Goal: Communication & Community: Answer question/provide support

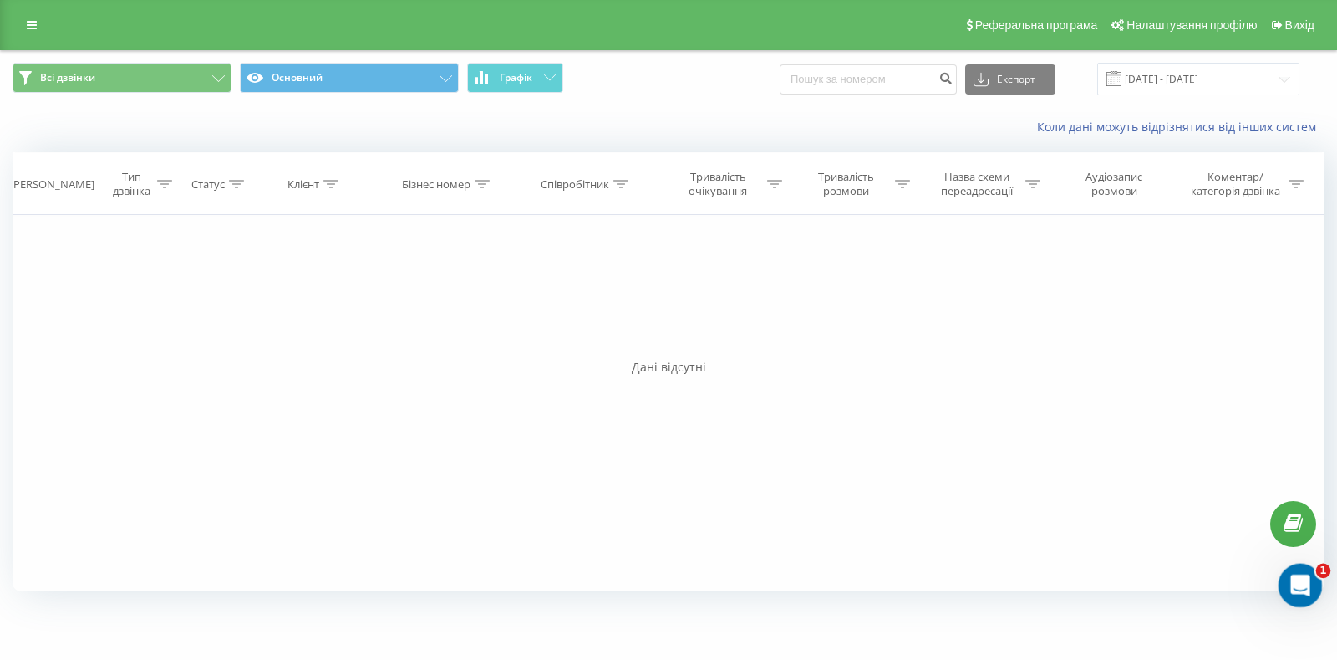
click at [1289, 585] on icon "Открыть службу сообщений Intercom" at bounding box center [1299, 583] width 28 height 28
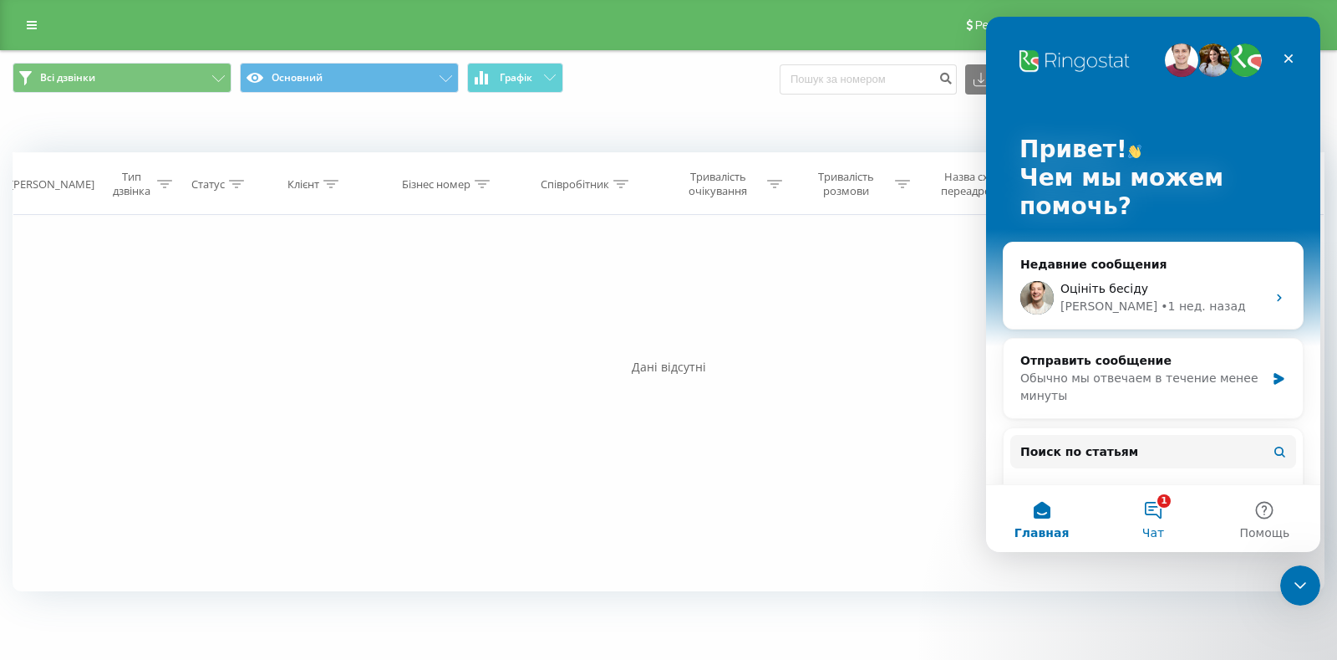
click at [1159, 506] on button "1 Чат" at bounding box center [1153, 518] width 111 height 67
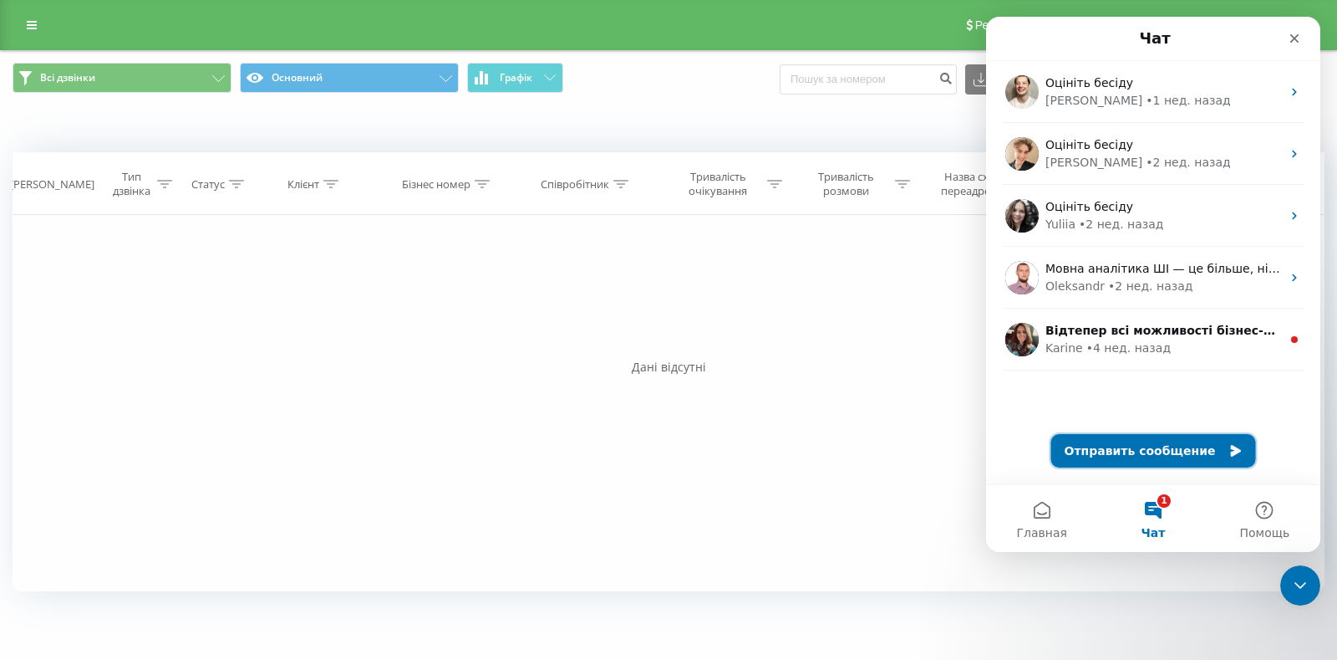
click at [1144, 439] on button "Отправить сообщение" at bounding box center [1154, 450] width 205 height 33
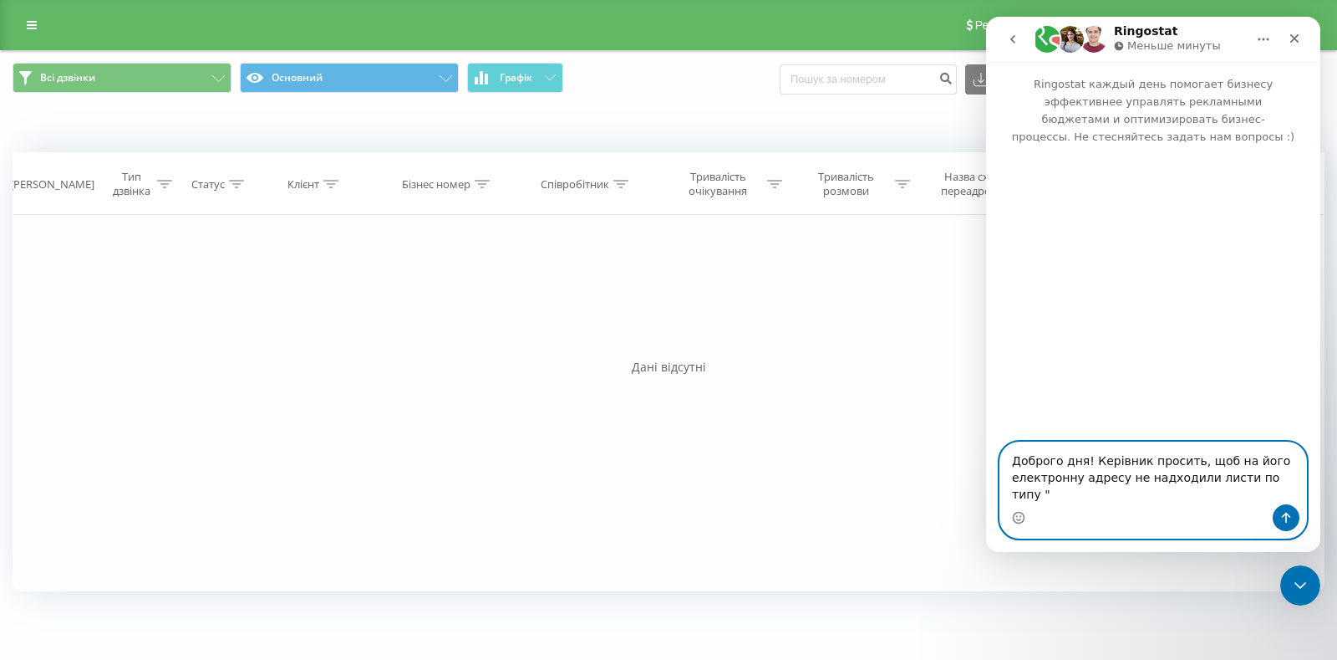
paste textarea "У вашому проєкті [DOMAIN_NAME] було пропущено вхідний дзвінок. Час дзвінка: [DA…"
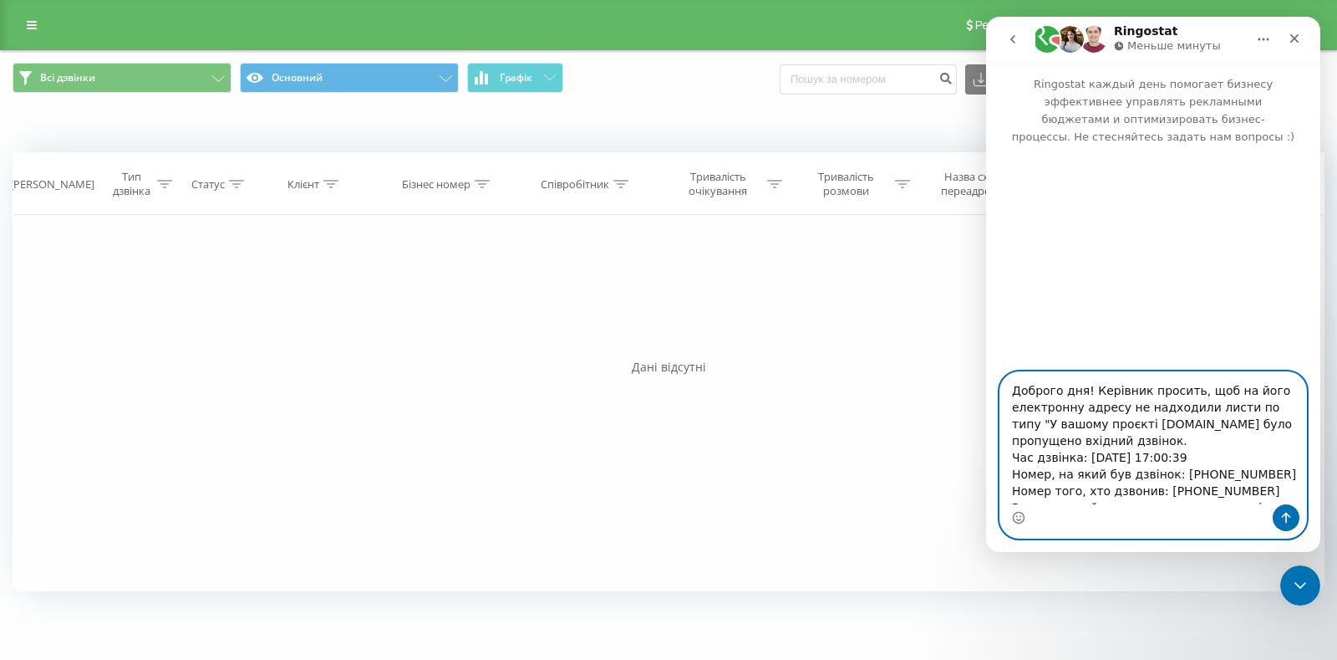
scroll to position [44, 0]
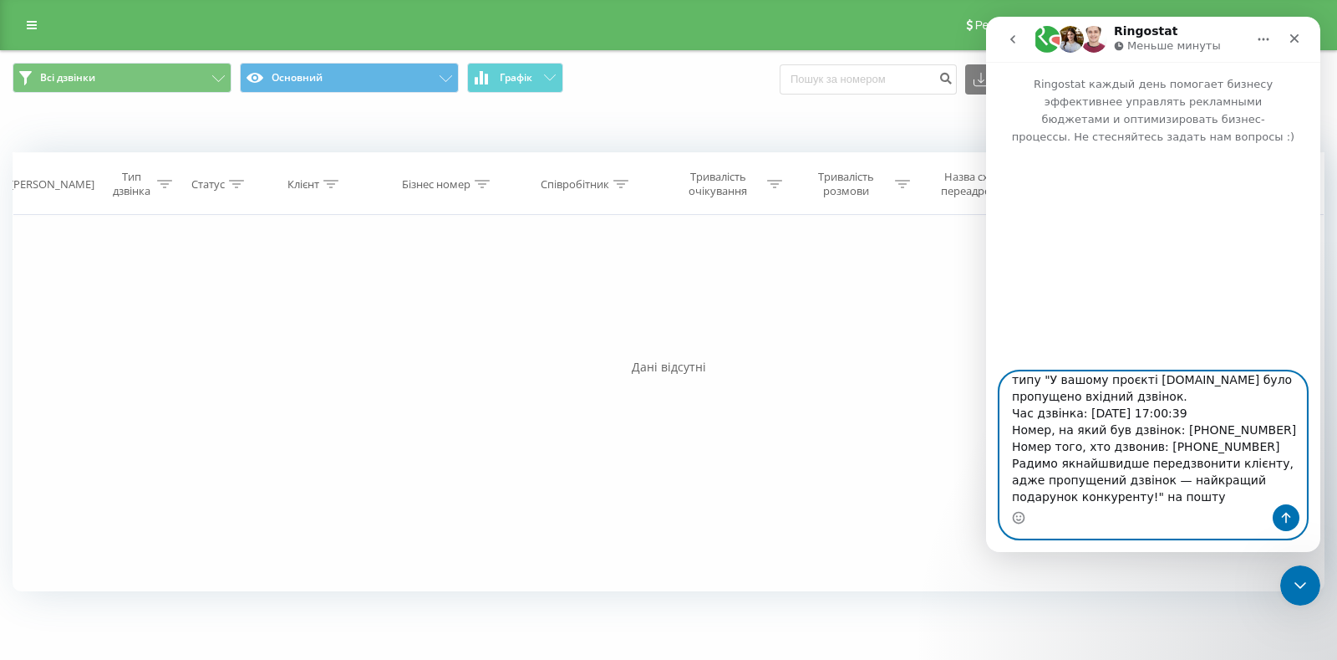
paste textarea "[EMAIL_ADDRESS][DOMAIN_NAME]"
type textarea "Доброго дня! Керівник просить, щоб на його електронну адресу не надходили листи…"
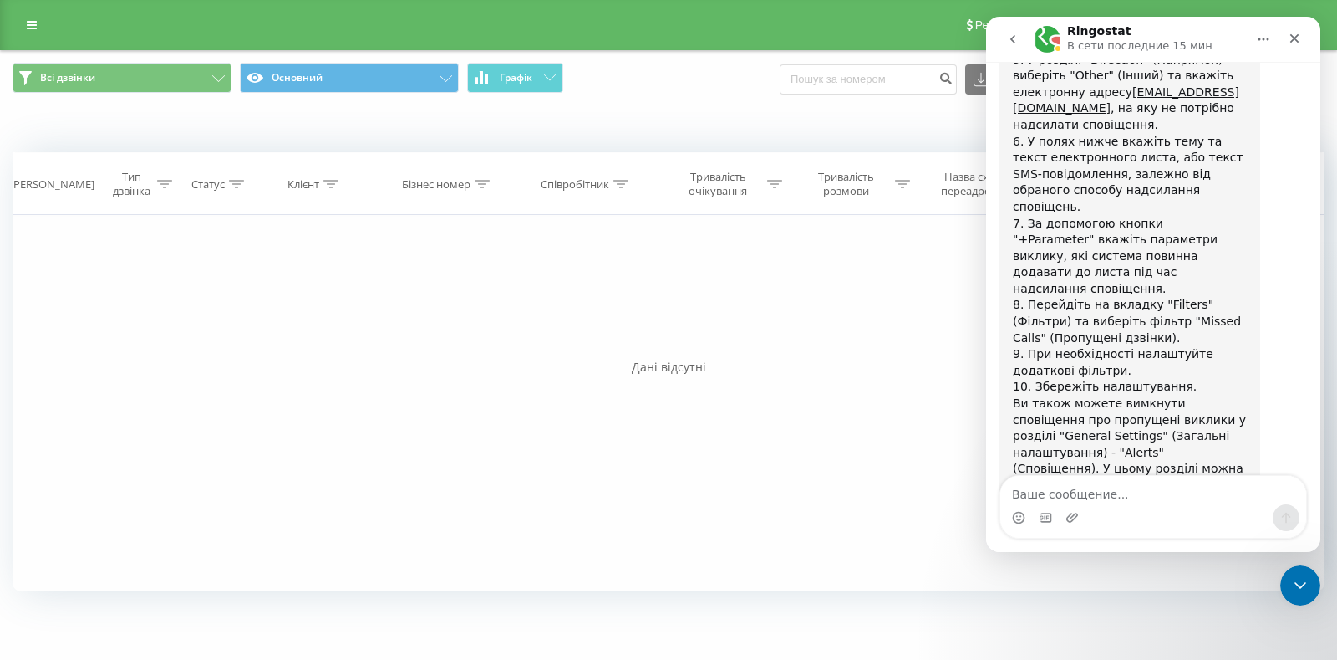
scroll to position [887, 0]
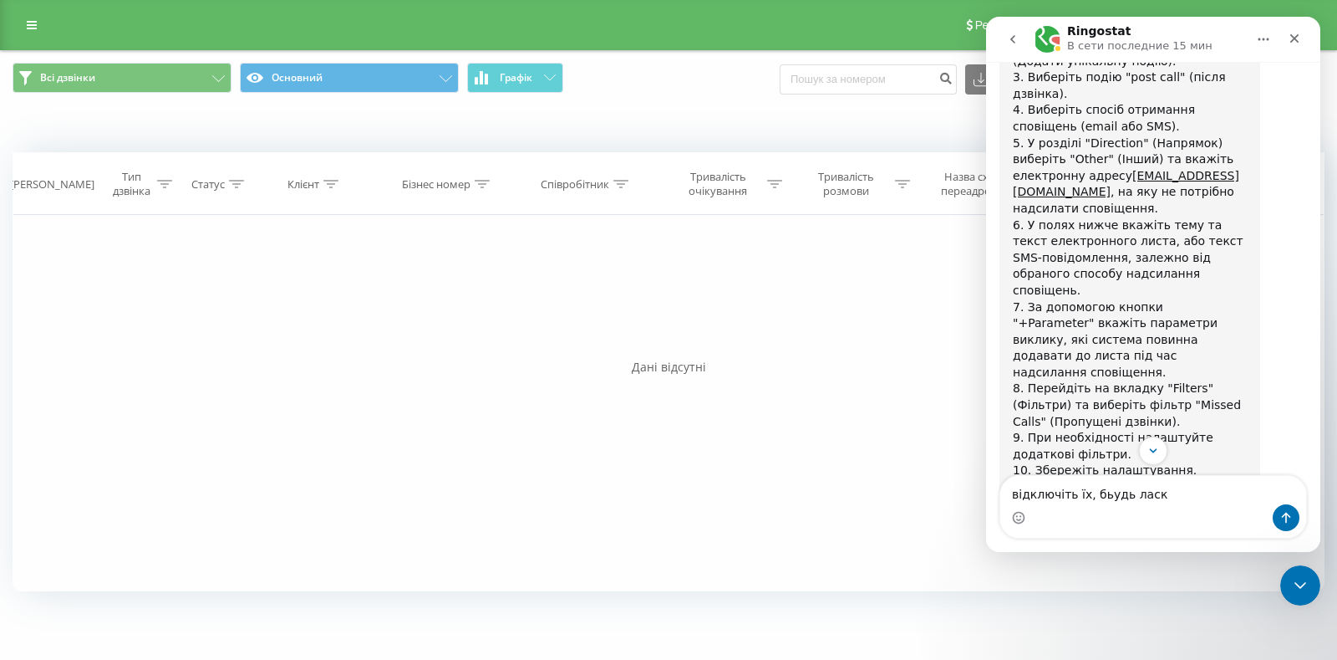
type textarea "відключіть їх, бьудь ласка"
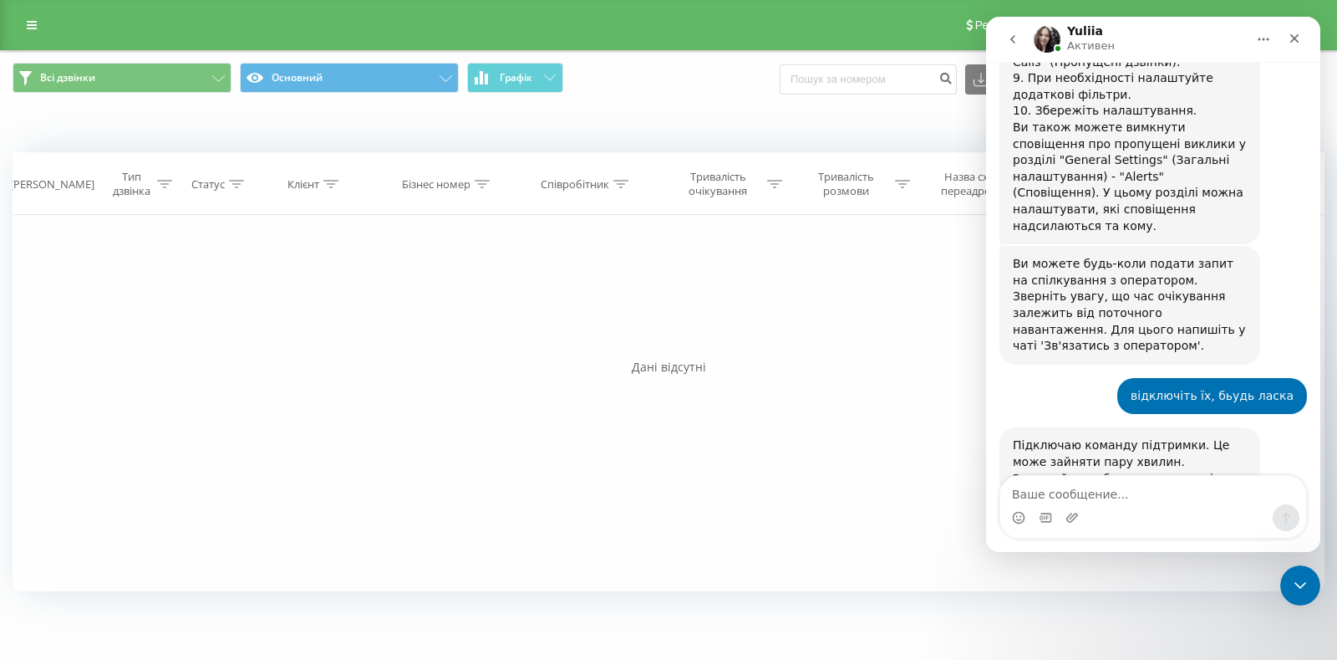
scroll to position [1245, 0]
type textarea "дякую"
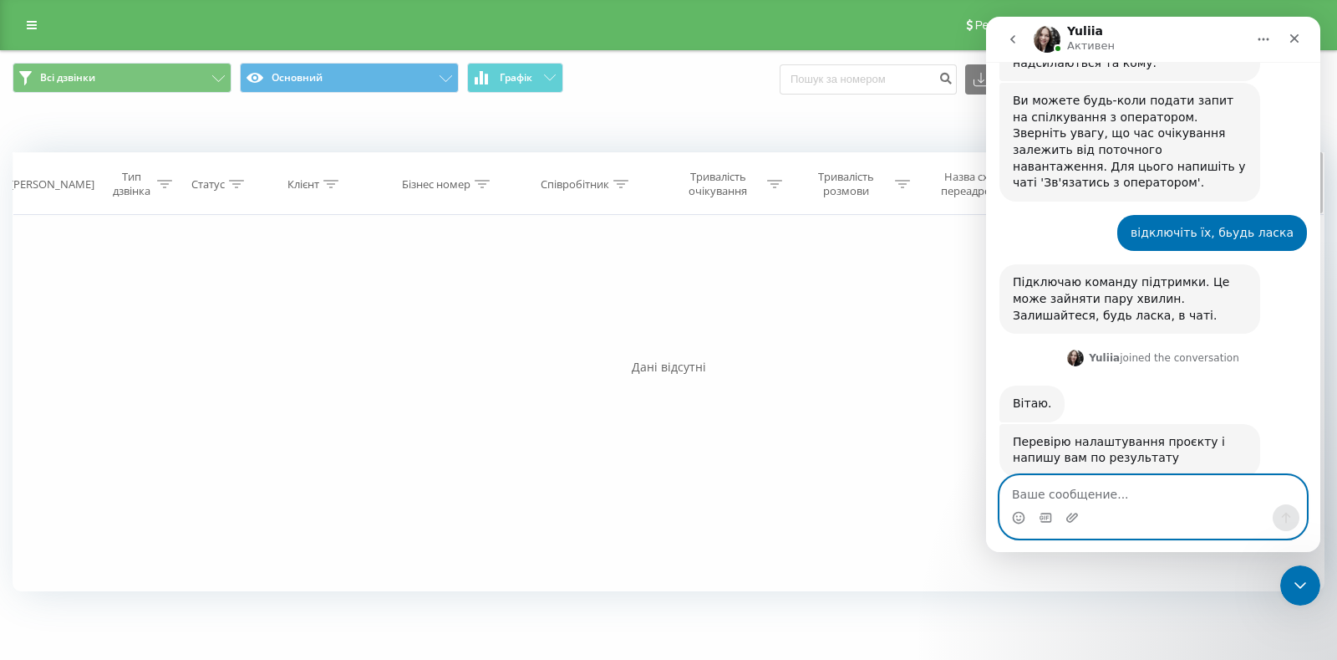
scroll to position [1530, 0]
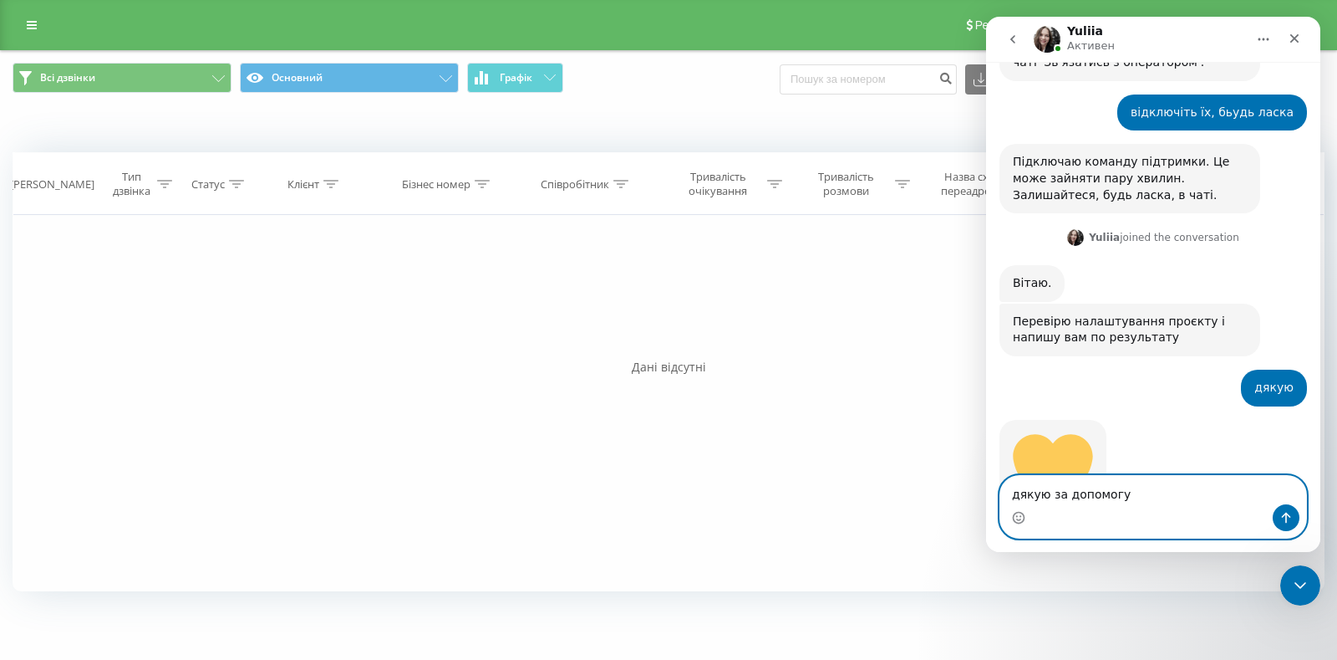
type textarea "дякую за допомогу"
click at [1283, 505] on button "Отправить сообщение…" at bounding box center [1286, 517] width 27 height 27
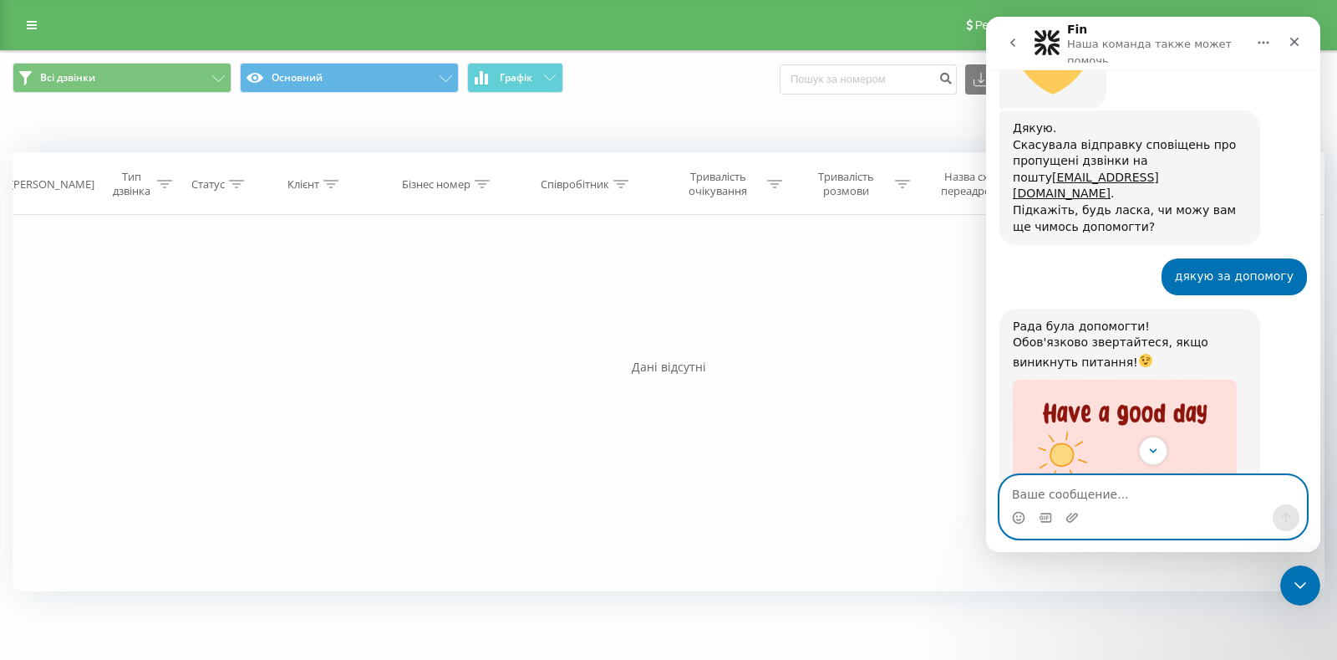
scroll to position [2054, 0]
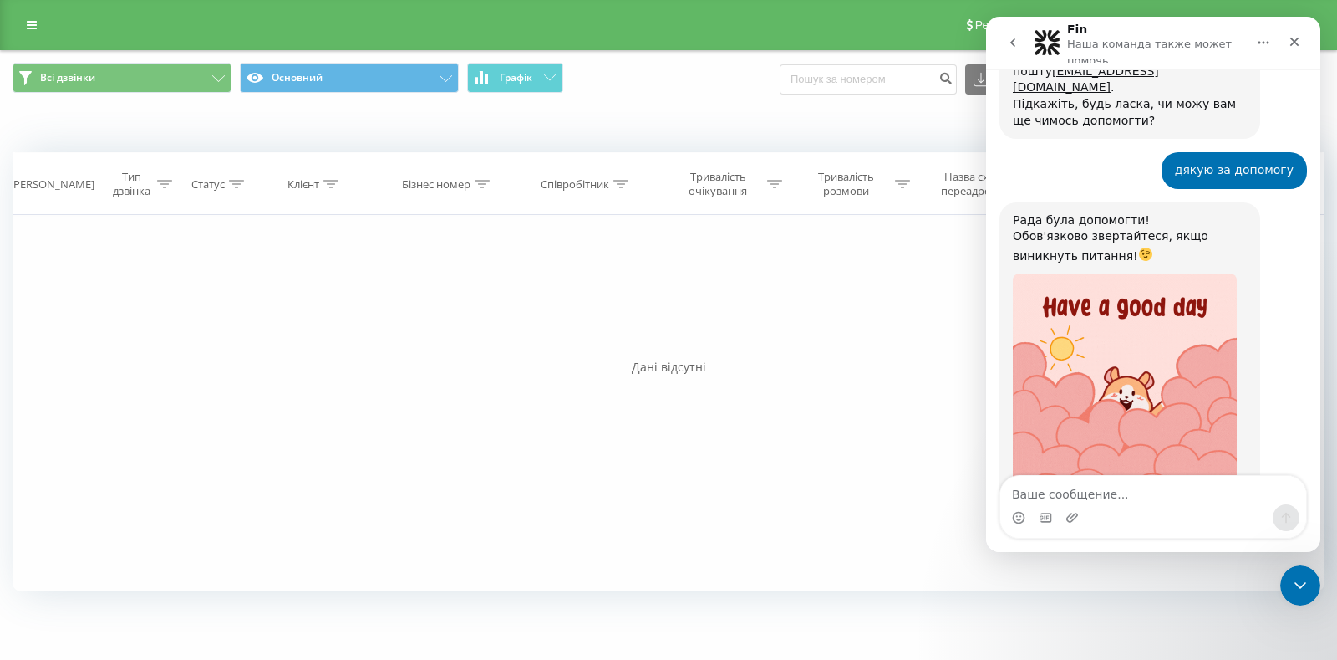
click at [1191, 637] on span "Великолепно" at bounding box center [1195, 652] width 30 height 30
click at [1205, 637] on span "Великолепно" at bounding box center [1195, 652] width 30 height 30
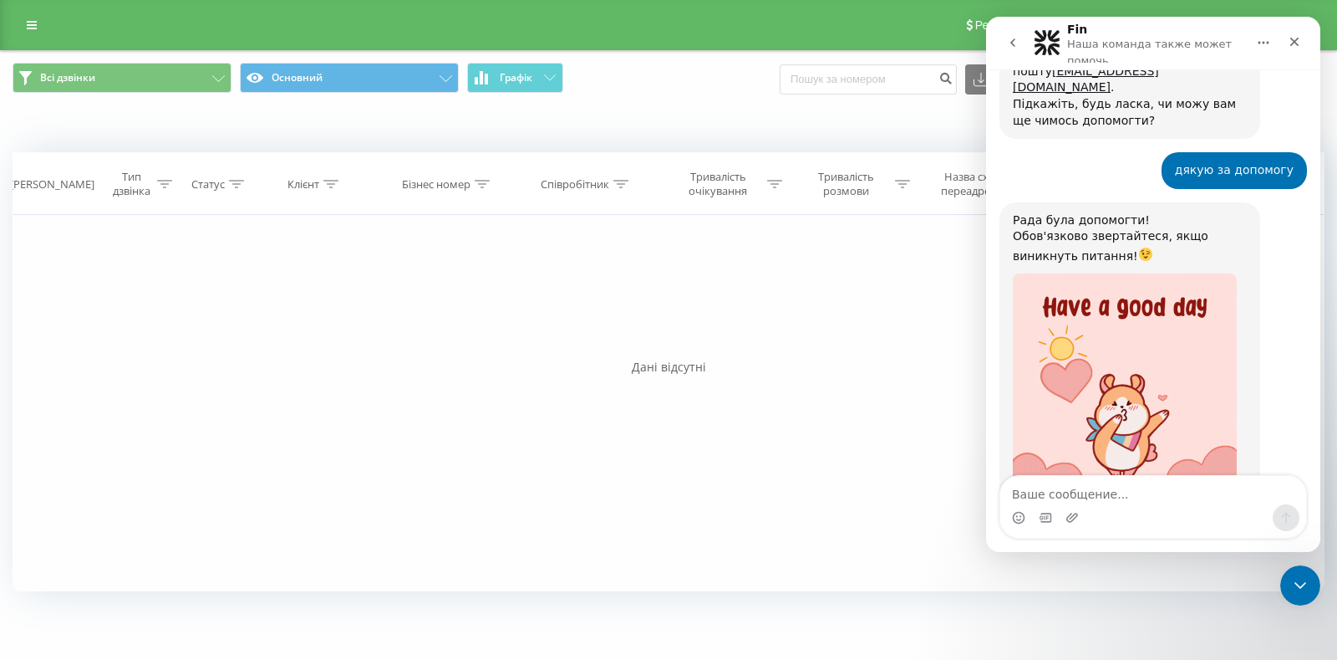
click at [1205, 637] on span "Великолепно" at bounding box center [1195, 652] width 30 height 30
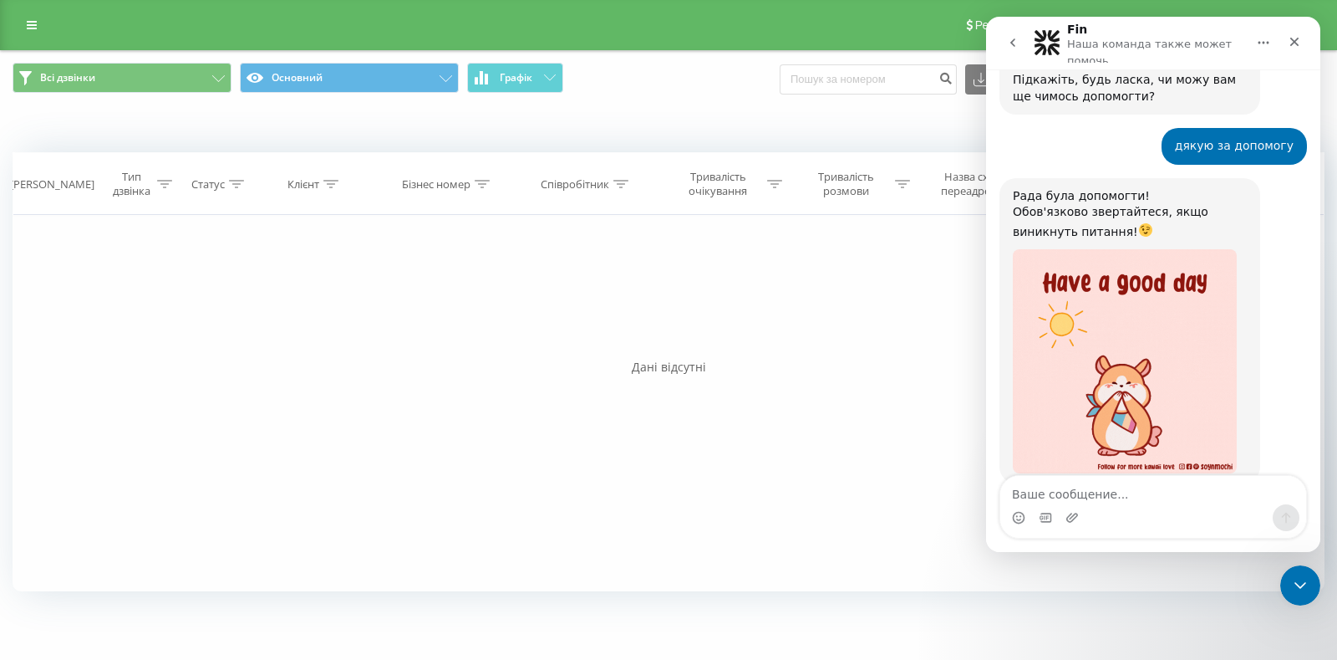
scroll to position [2099, 0]
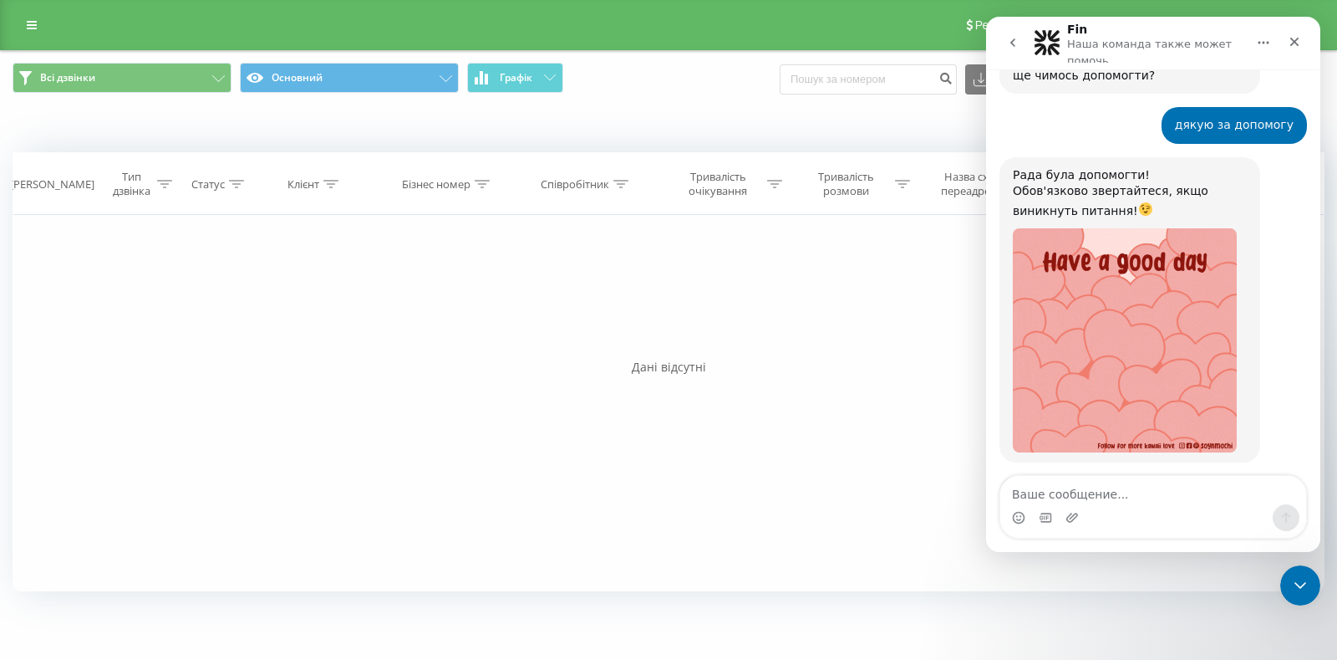
click at [1206, 650] on div "Отправить" at bounding box center [1203, 666] width 33 height 33
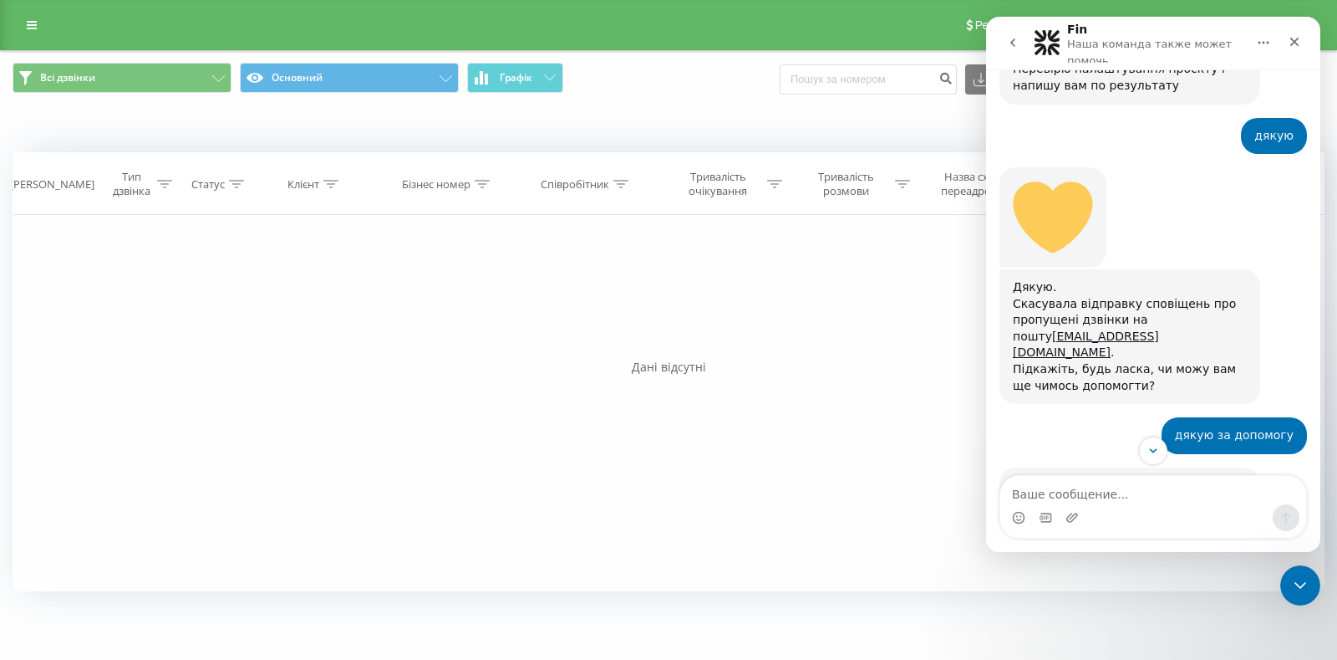
scroll to position [1783, 0]
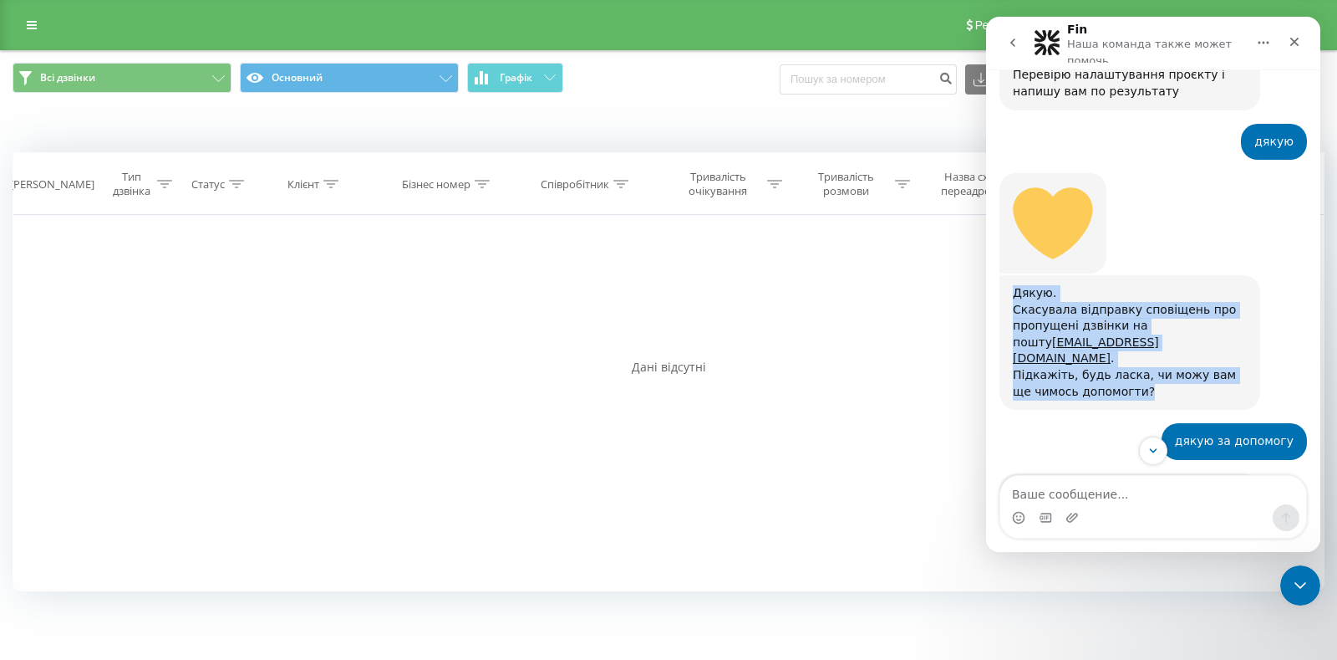
drag, startPoint x: 1112, startPoint y: 176, endPoint x: 996, endPoint y: 102, distance: 137.3
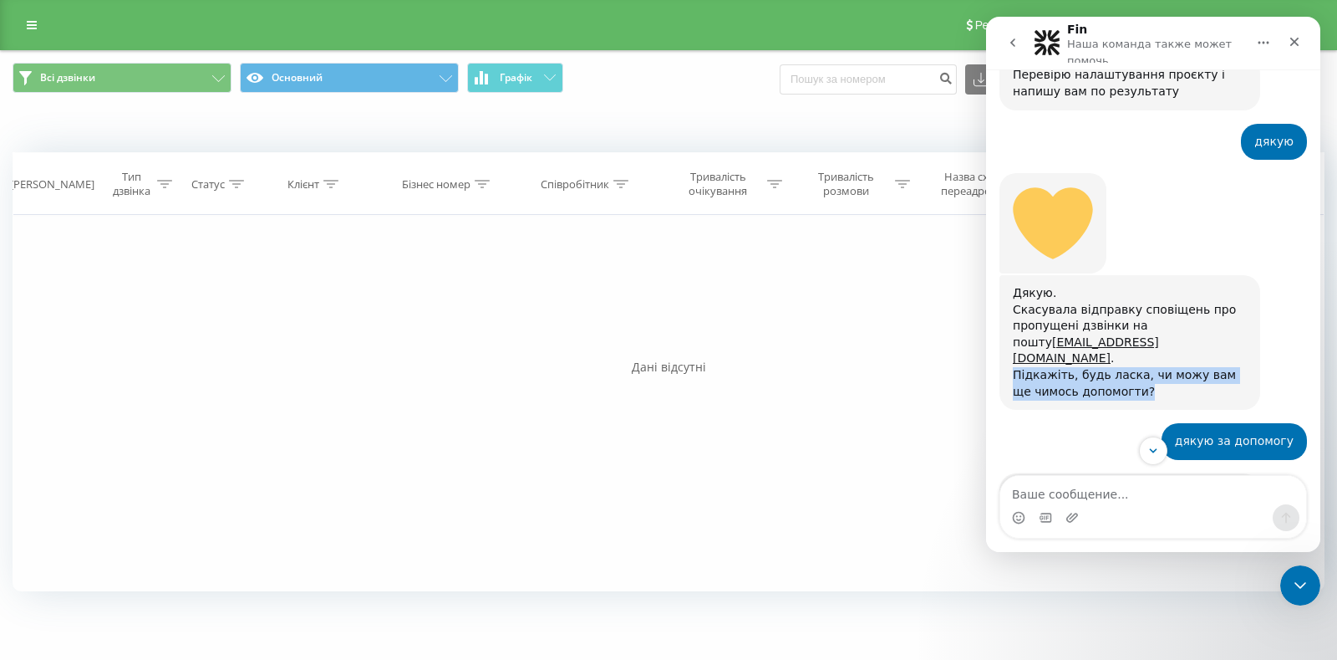
drag, startPoint x: 1122, startPoint y: 176, endPoint x: 1002, endPoint y: 155, distance: 121.3
click at [1002, 275] on div "Дякую. Скасувала відправку сповіщень про пропущені дзвінки на пошту [EMAIL_ADDR…" at bounding box center [1130, 342] width 261 height 135
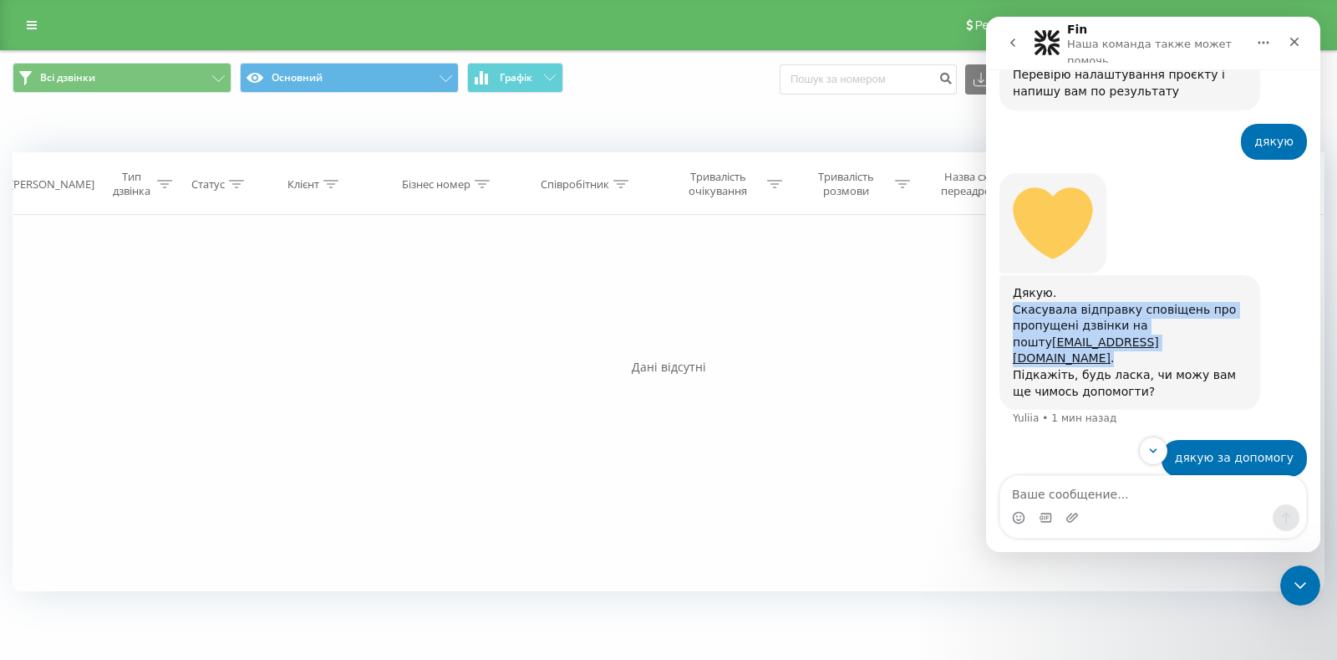
drag, startPoint x: 1124, startPoint y: 137, endPoint x: 1016, endPoint y: 116, distance: 110.7
click at [1016, 285] on div "Дякую. Скасувала відправку сповіщень про пропущені дзвінки на пошту [EMAIL_ADDR…" at bounding box center [1130, 342] width 234 height 115
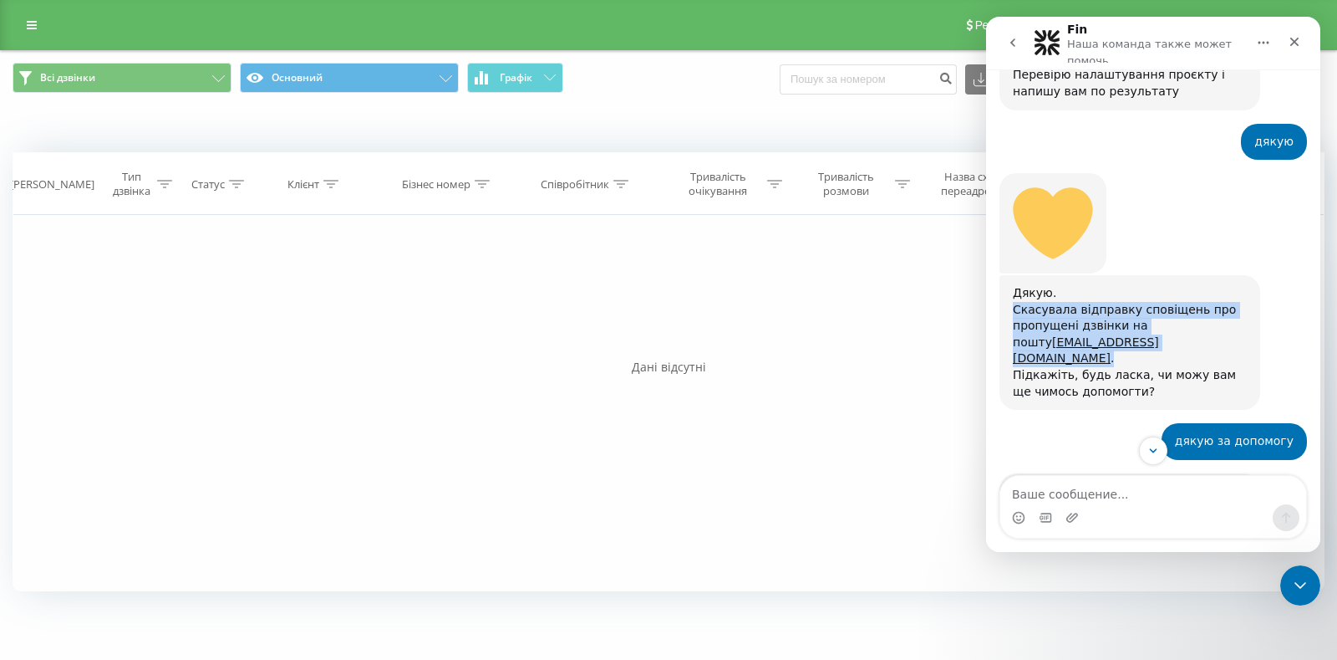
copy div "Скасувала відправку сповіщень про пропущені дзвінки на пошту [EMAIL_ADDRESS][DO…"
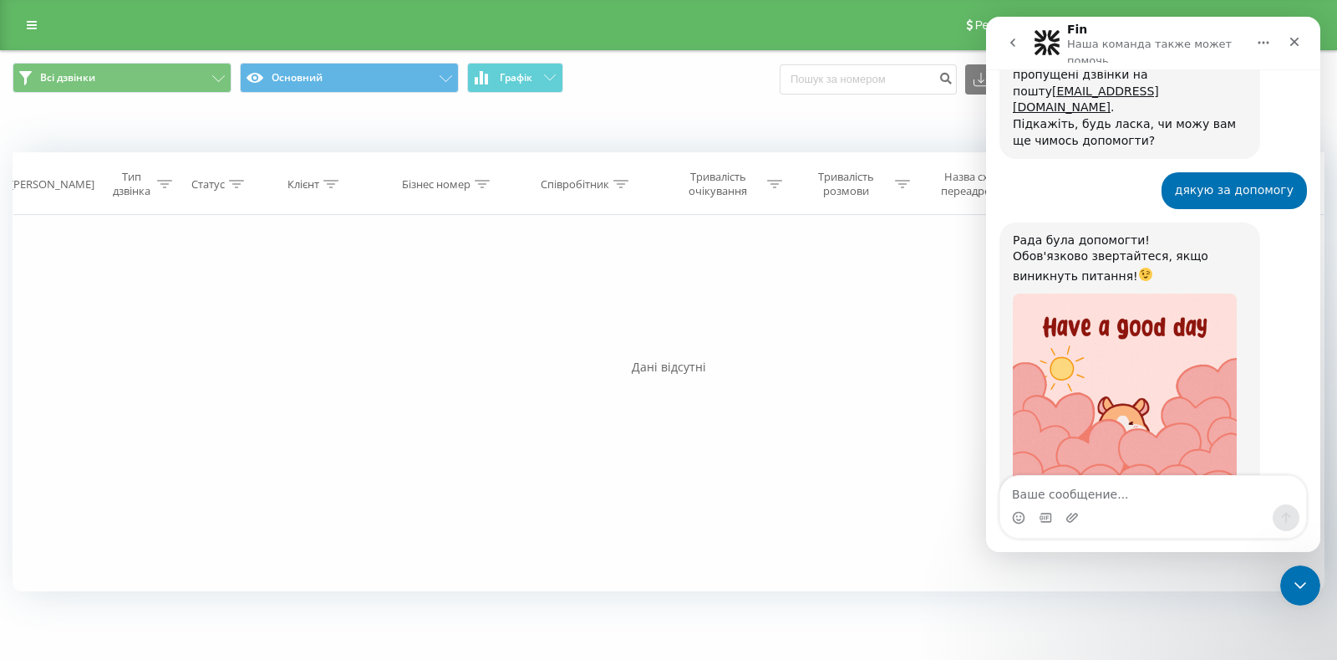
scroll to position [2099, 0]
